Goal: Information Seeking & Learning: Learn about a topic

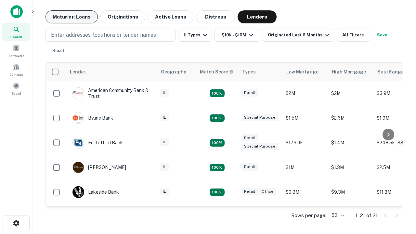
click at [72, 17] on button "Maturing Loans" at bounding box center [72, 16] width 52 height 13
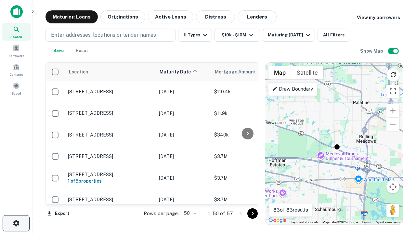
click at [16, 223] on icon "button" at bounding box center [16, 223] width 8 height 8
